Goal: Navigation & Orientation: Find specific page/section

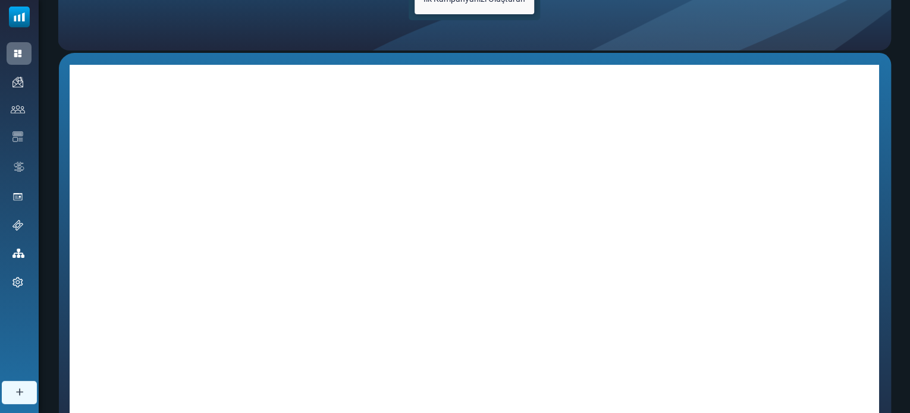
scroll to position [62, 0]
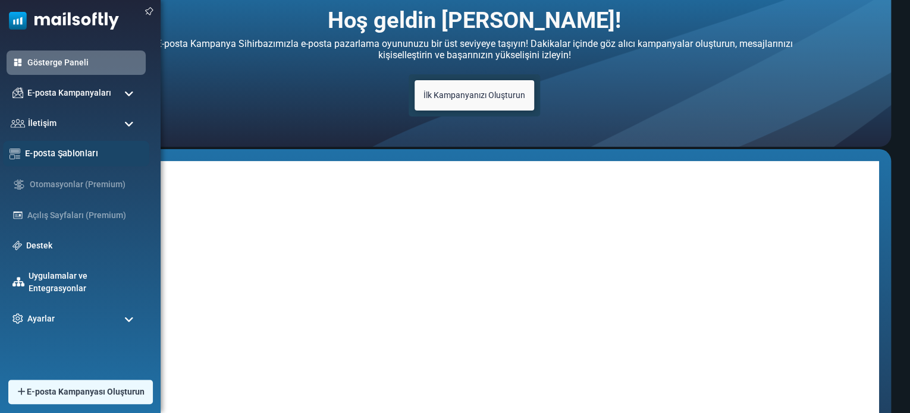
click at [92, 148] on font "E-posta Şablonları" at bounding box center [61, 153] width 73 height 10
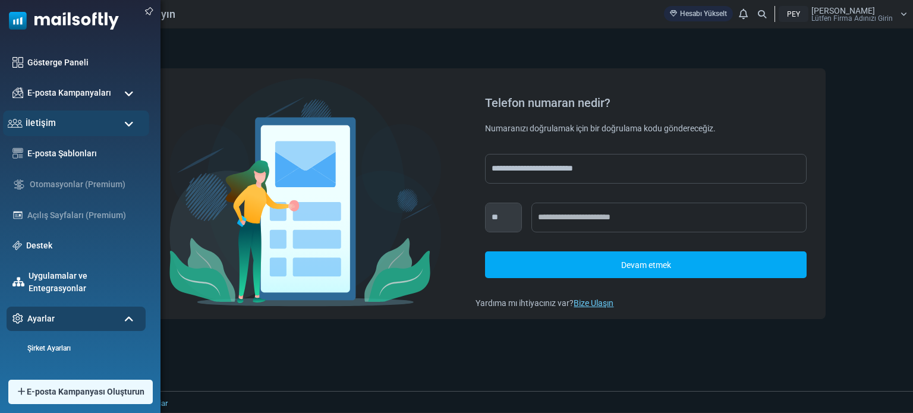
click at [64, 132] on div "İletişim" at bounding box center [76, 124] width 146 height 26
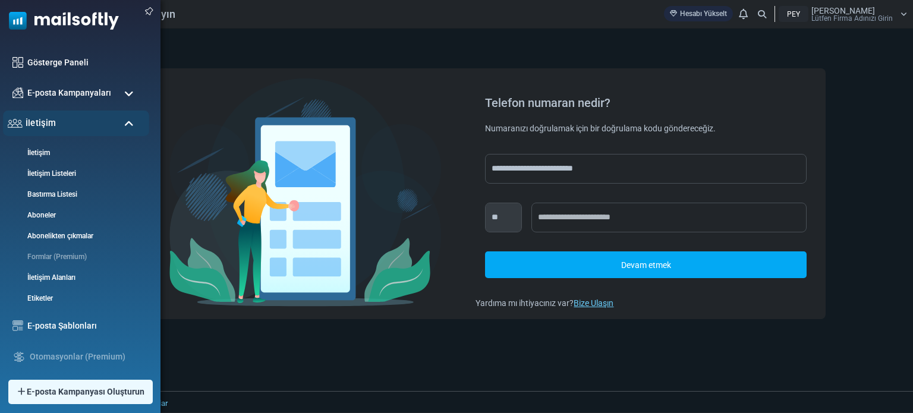
drag, startPoint x: 73, startPoint y: 121, endPoint x: 73, endPoint y: 111, distance: 9.5
click at [73, 118] on div "İletişim" at bounding box center [76, 124] width 146 height 26
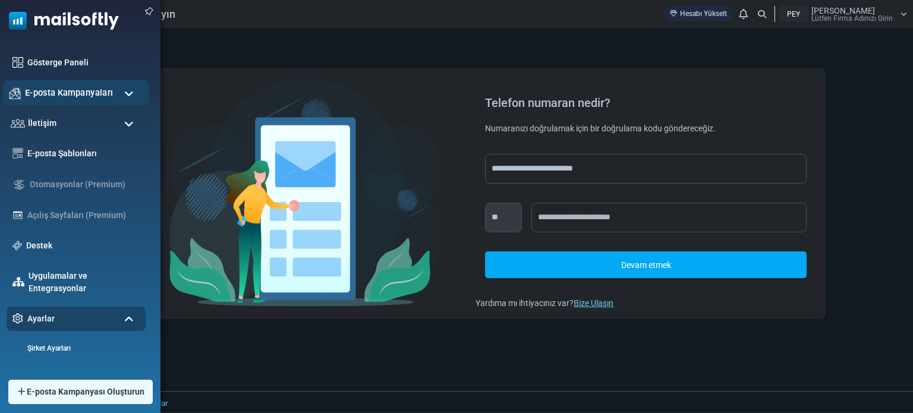
click at [74, 105] on div "E-posta Kampanyaları" at bounding box center [76, 93] width 146 height 26
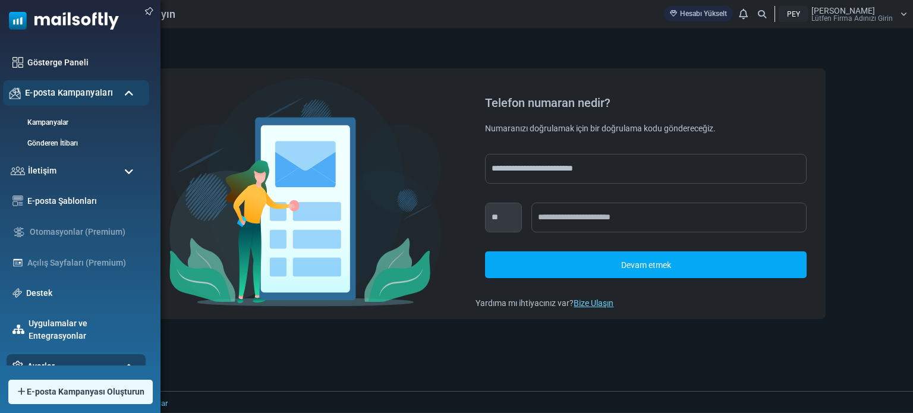
click at [76, 102] on div "E-posta Kampanyaları" at bounding box center [76, 93] width 146 height 26
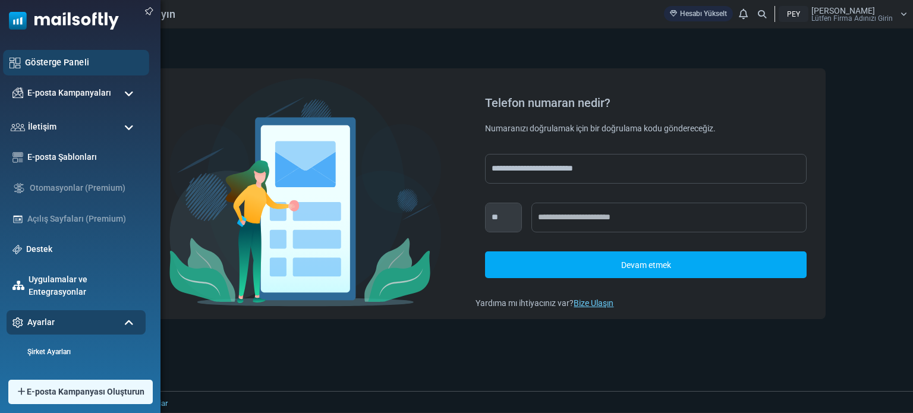
click at [78, 74] on div "Gösterge Paneli" at bounding box center [76, 63] width 146 height 26
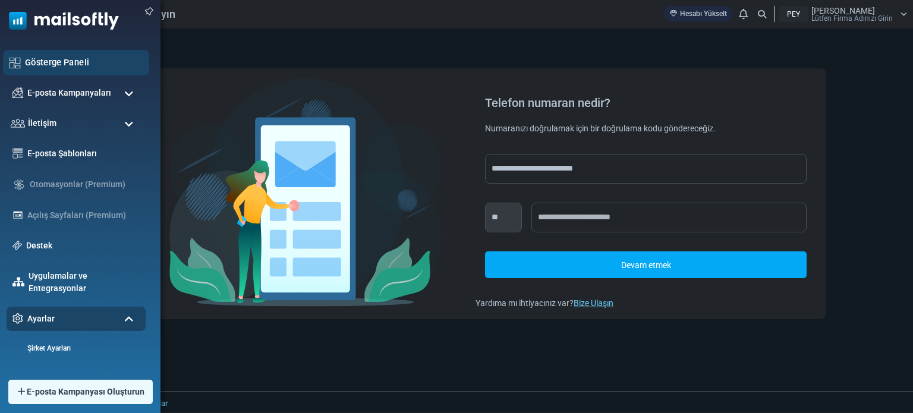
drag, startPoint x: 76, startPoint y: 76, endPoint x: 81, endPoint y: 68, distance: 9.4
click at [78, 75] on ul "Gösterge Paneli E-posta Kampanyaları [GEOGRAPHIC_DATA] Gönderen İtibarı İletişi…" at bounding box center [77, 256] width 155 height 411
click at [81, 68] on link "Gösterge Paneli" at bounding box center [84, 62] width 118 height 13
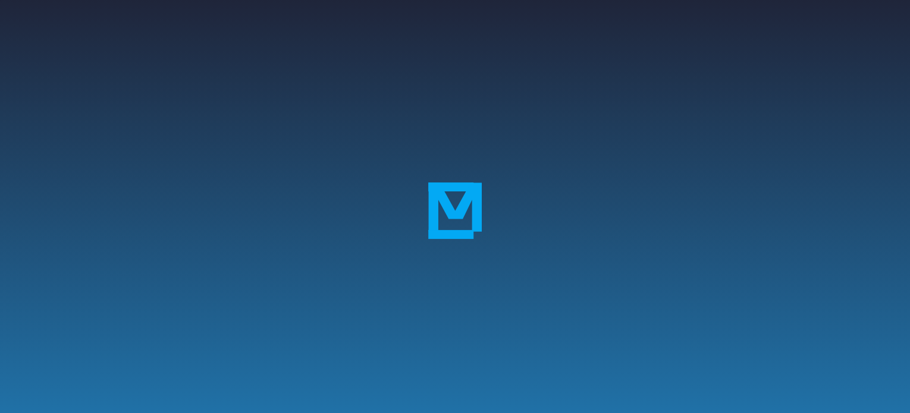
scroll to position [241, 0]
